Goal: Find specific page/section

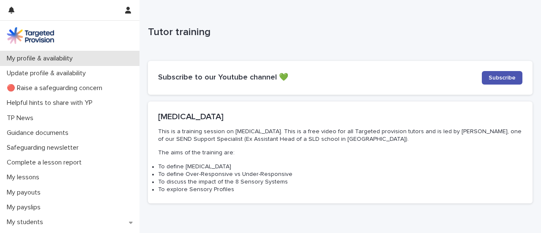
click at [58, 58] on p "My profile & availability" at bounding box center [41, 59] width 76 height 8
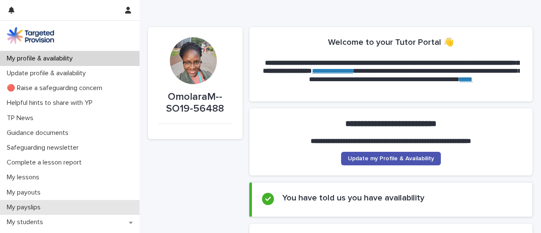
click at [28, 208] on p "My payslips" at bounding box center [25, 207] width 44 height 8
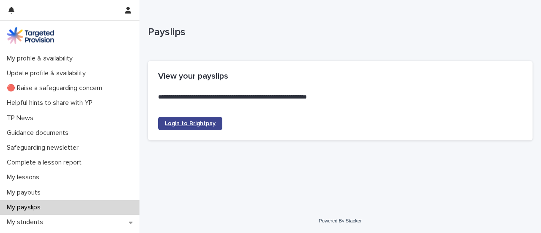
click at [175, 119] on link "Login to Brightpay" at bounding box center [190, 124] width 64 height 14
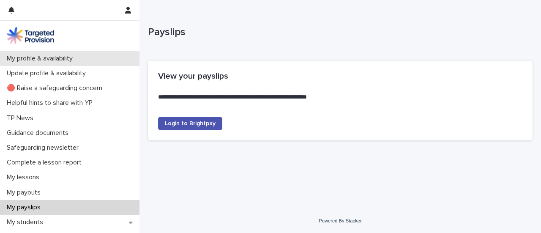
click at [63, 58] on p "My profile & availability" at bounding box center [41, 59] width 76 height 8
